Goal: Task Accomplishment & Management: Manage account settings

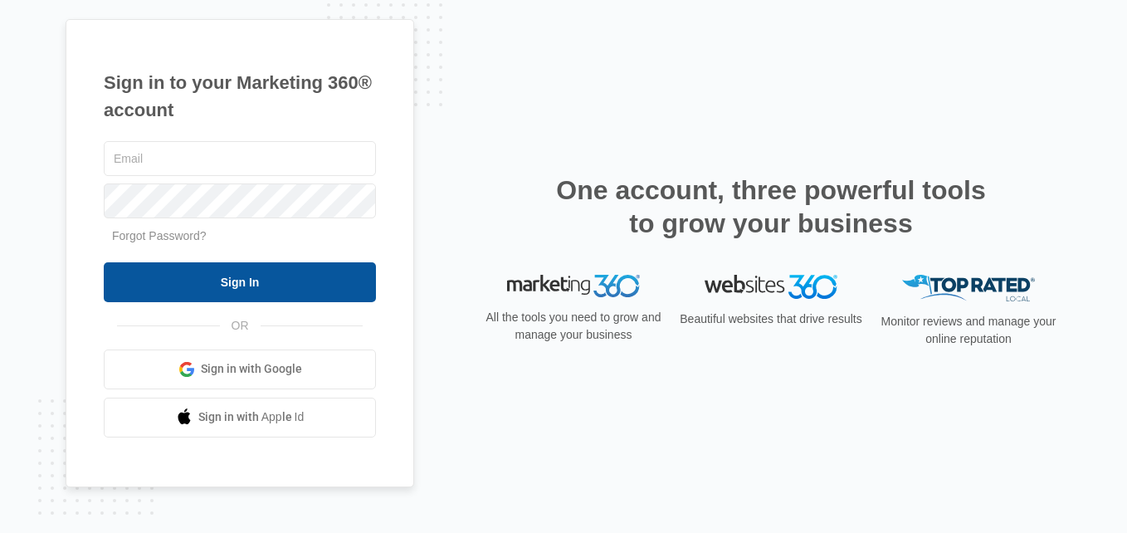
type input "[EMAIL_ADDRESS][DOMAIN_NAME]"
click at [281, 280] on input "Sign In" at bounding box center [240, 282] width 272 height 40
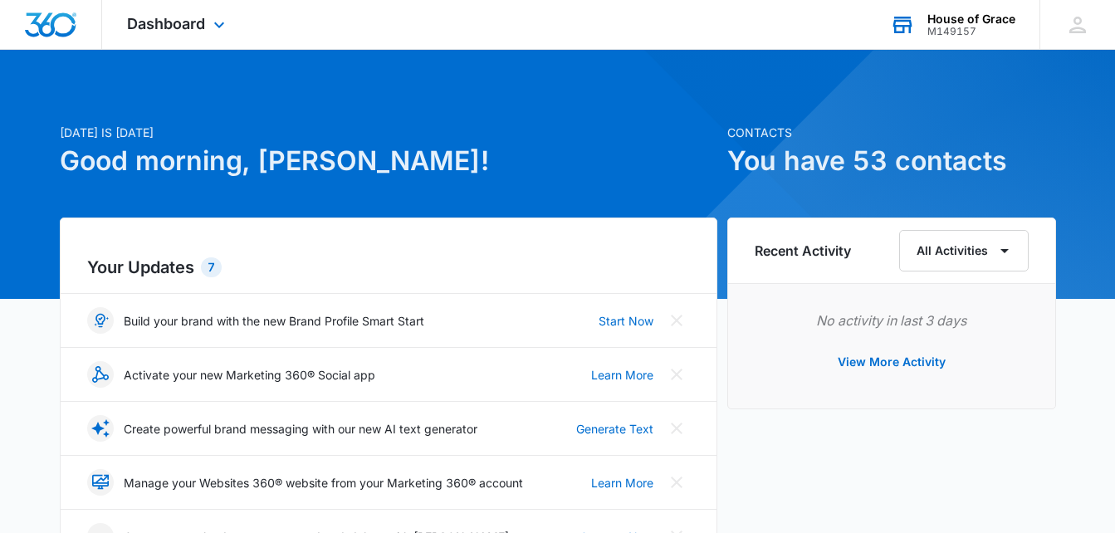
click at [960, 22] on div "House of Grace" at bounding box center [971, 18] width 88 height 13
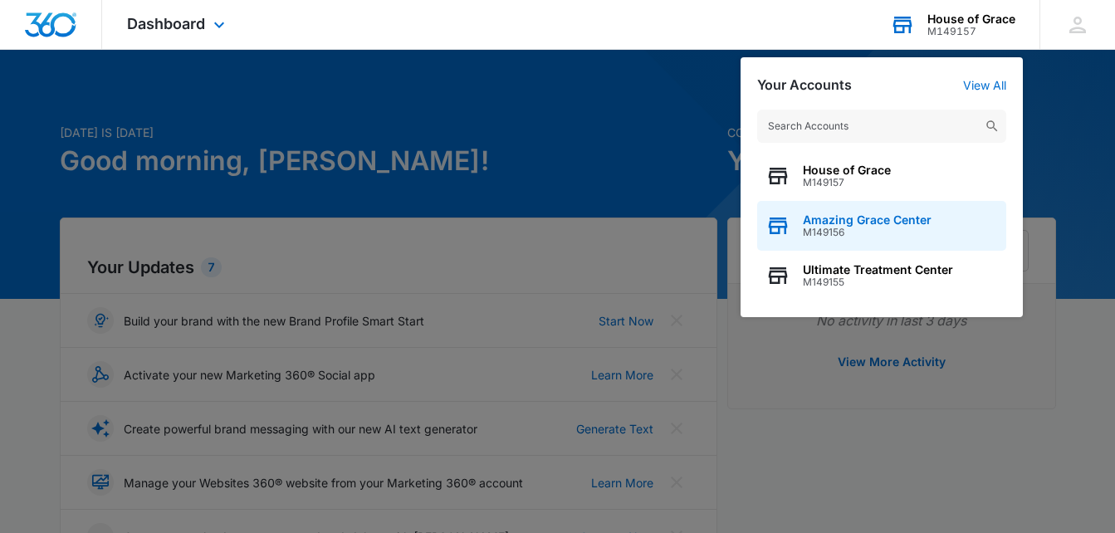
click at [851, 227] on span "M149156" at bounding box center [867, 233] width 129 height 12
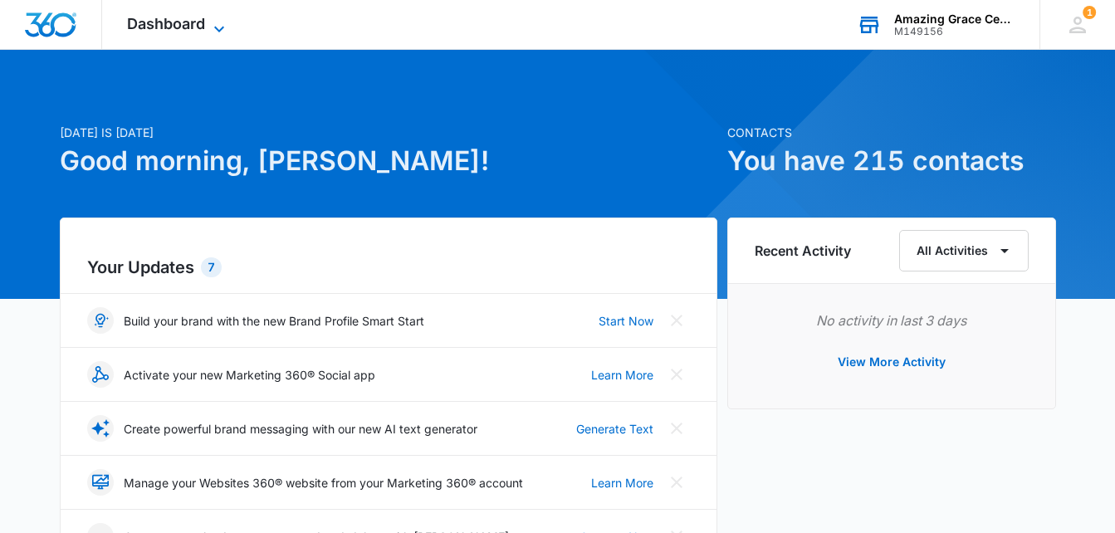
click at [202, 19] on span "Dashboard" at bounding box center [166, 23] width 78 height 17
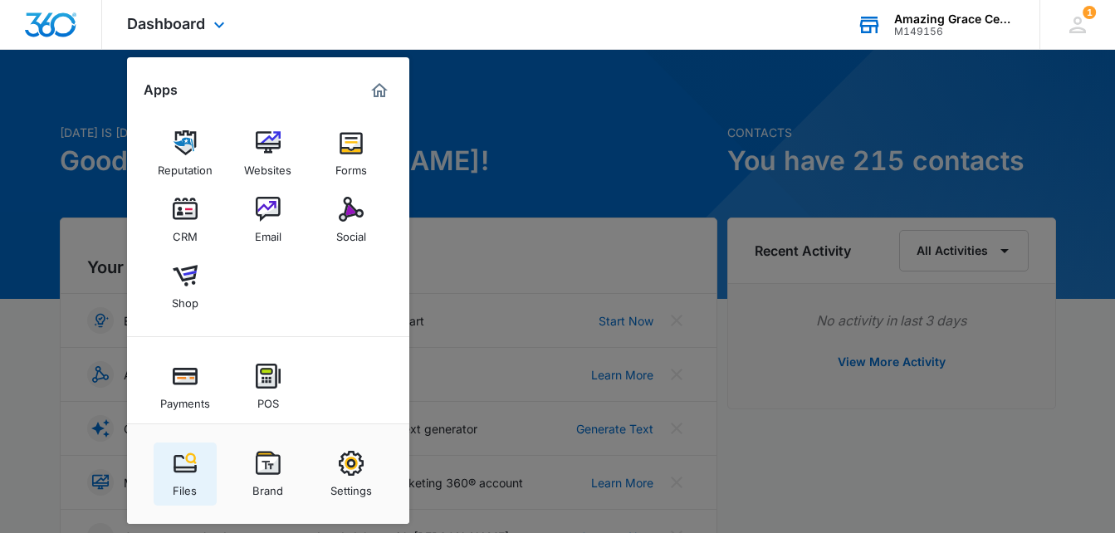
click at [193, 466] on img at bounding box center [185, 463] width 25 height 25
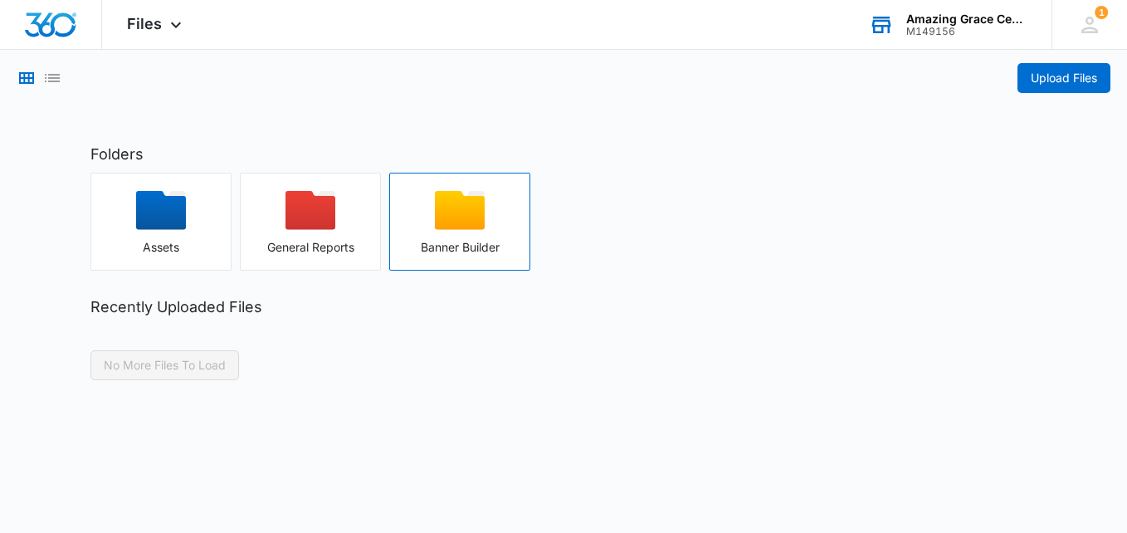
click at [466, 212] on icon "button" at bounding box center [460, 210] width 50 height 39
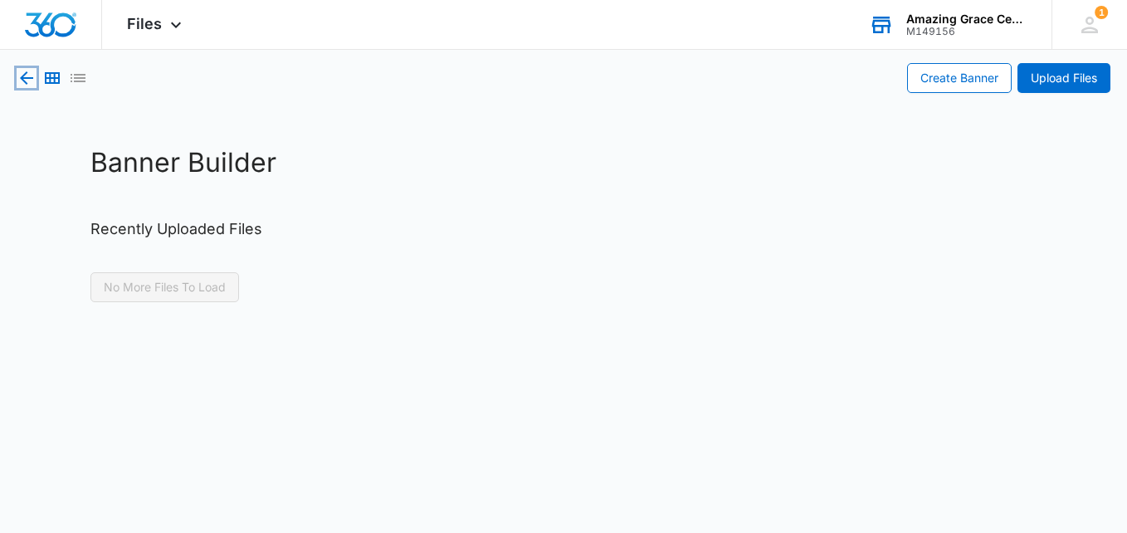
click at [25, 76] on icon "button" at bounding box center [27, 78] width 20 height 20
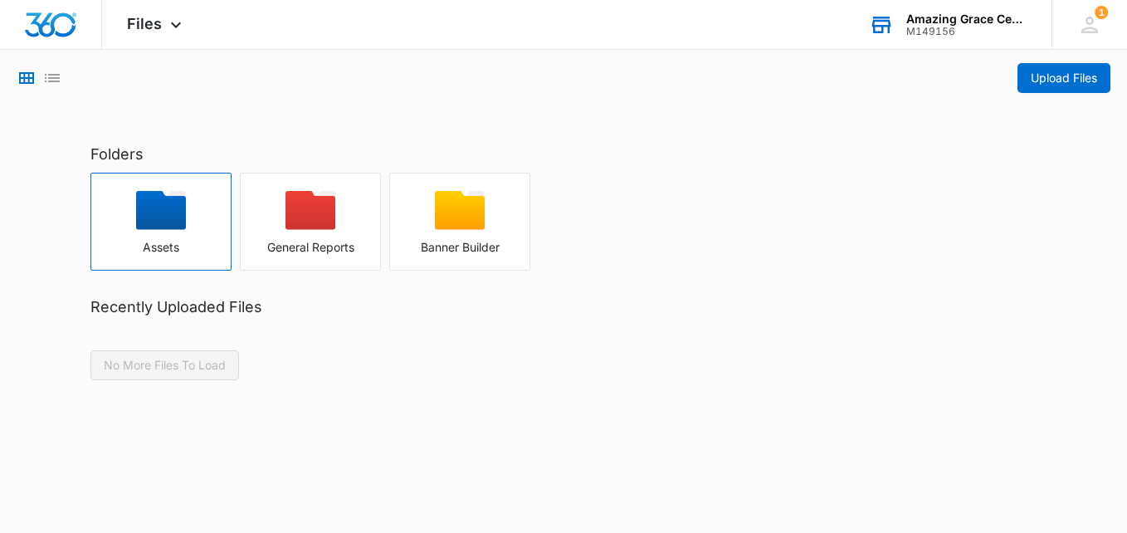
click at [173, 214] on icon "button" at bounding box center [161, 210] width 50 height 39
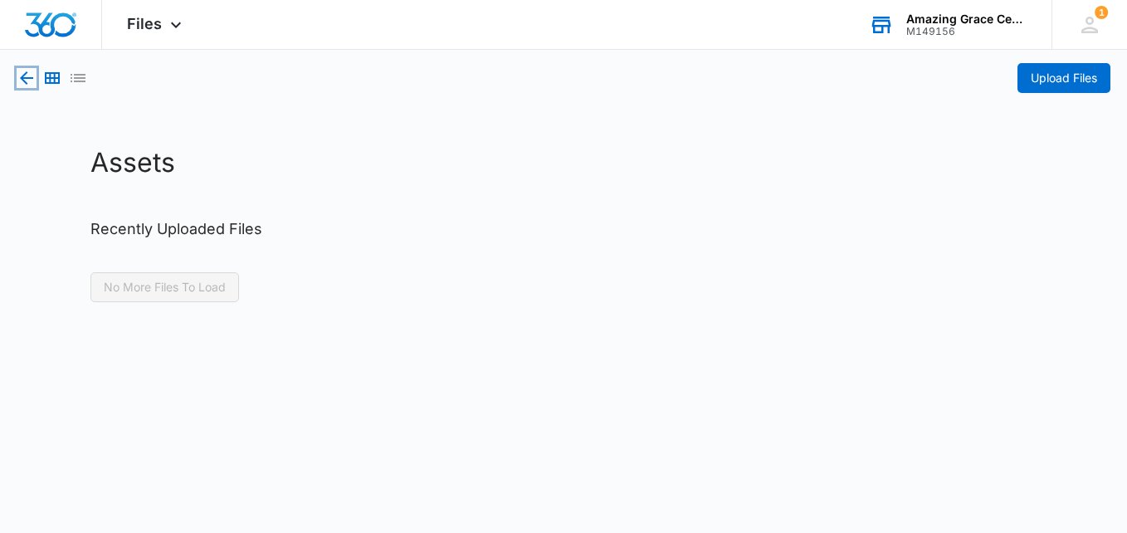
click at [24, 71] on icon "button" at bounding box center [27, 78] width 20 height 20
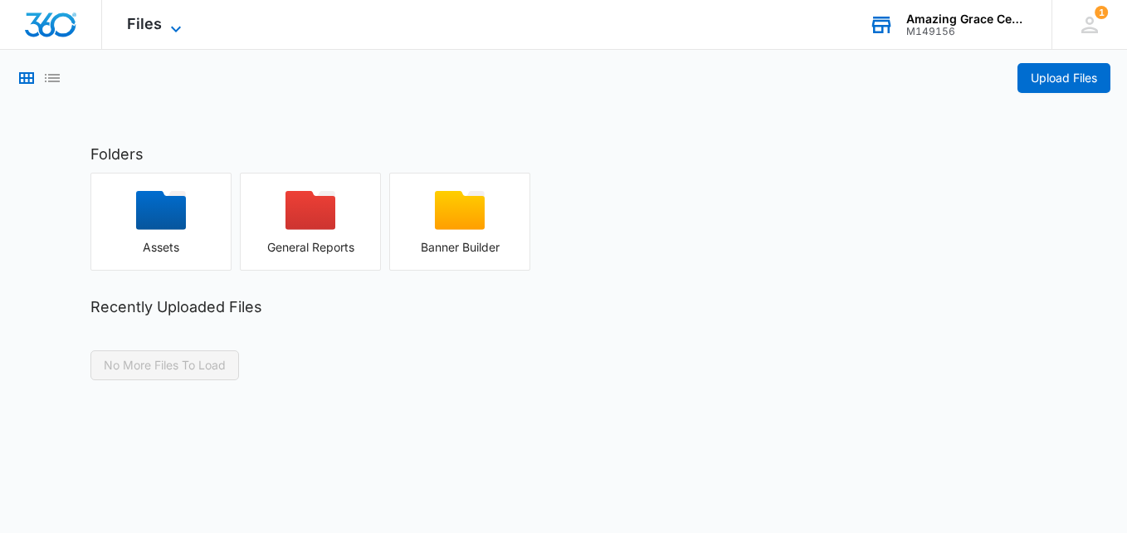
click at [159, 23] on span "Files" at bounding box center [144, 23] width 35 height 17
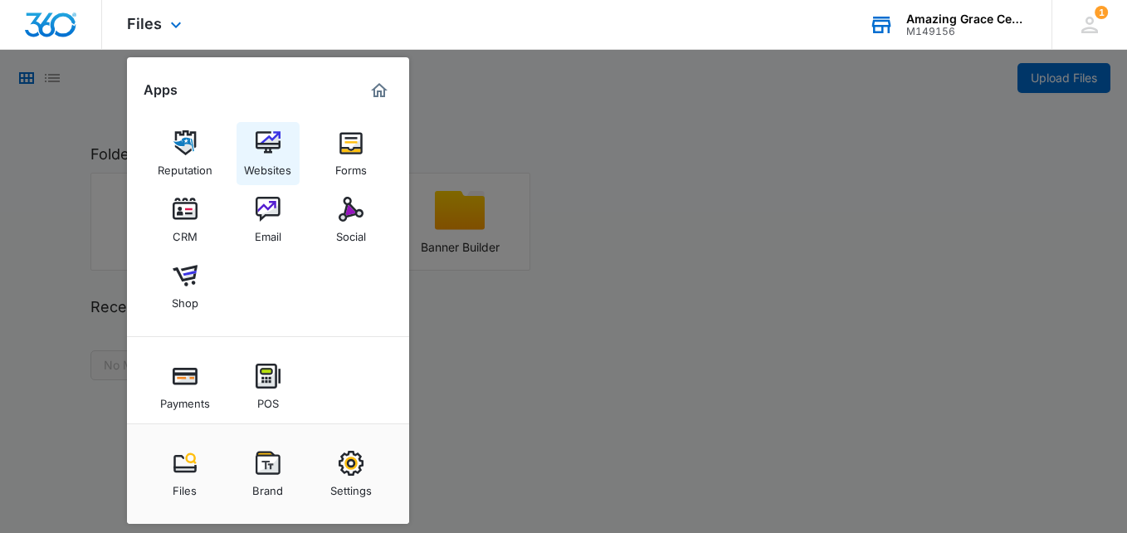
click at [263, 136] on img at bounding box center [268, 142] width 25 height 25
